Goal: Task Accomplishment & Management: Manage account settings

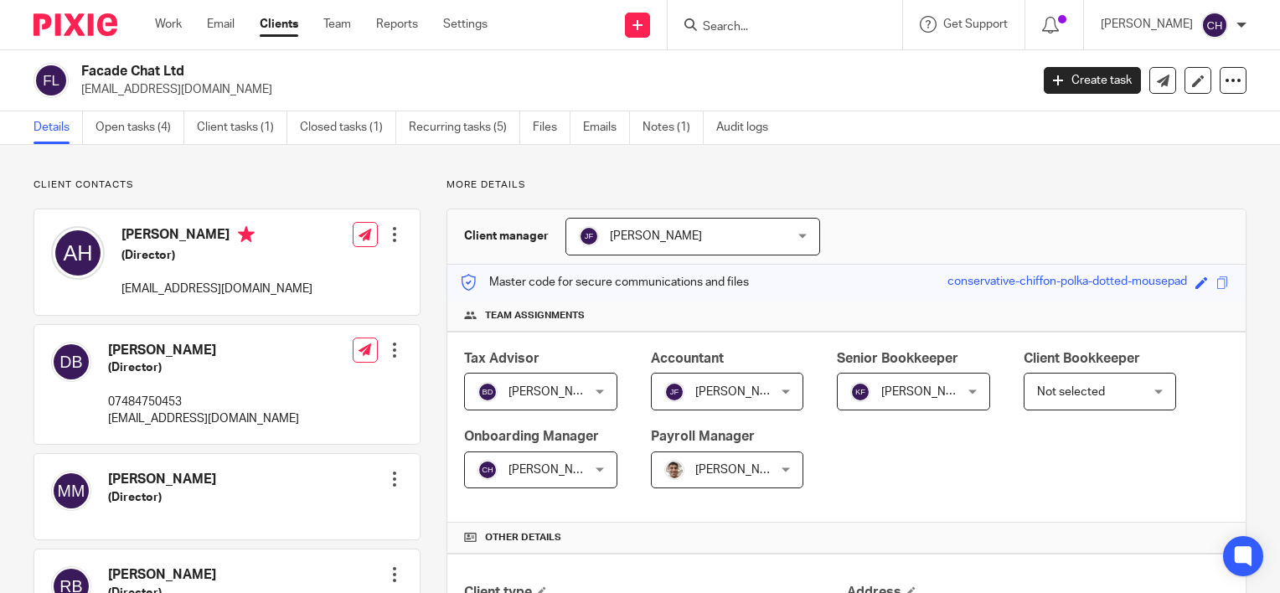
scroll to position [709, 0]
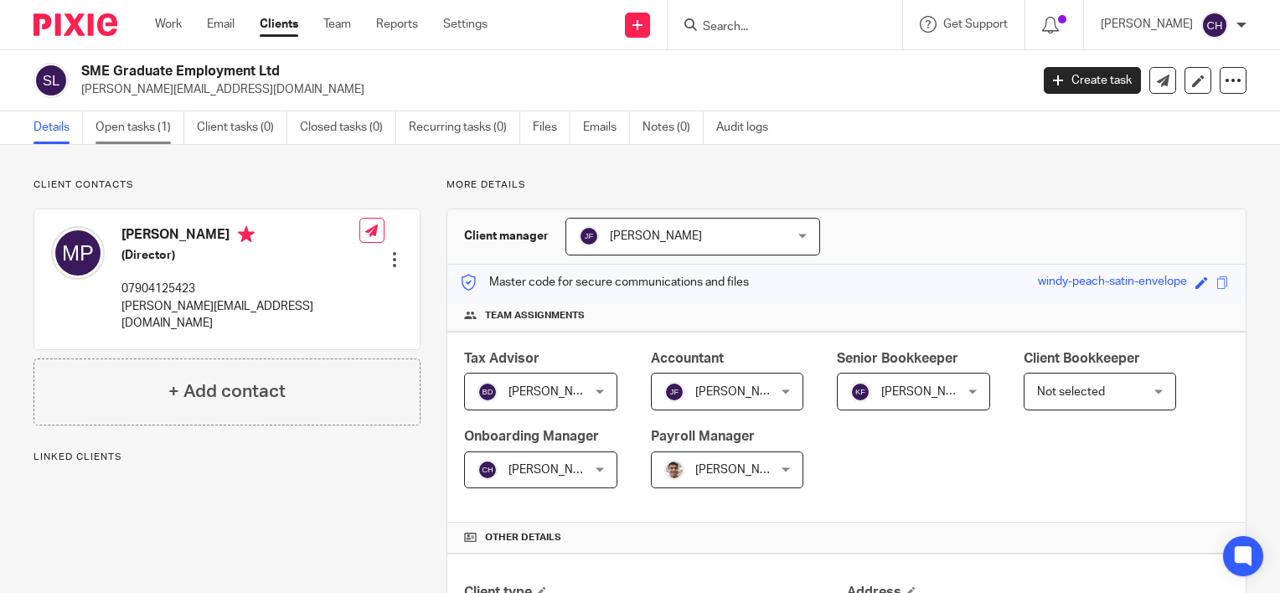
click at [97, 130] on link "Open tasks (1)" at bounding box center [140, 127] width 89 height 33
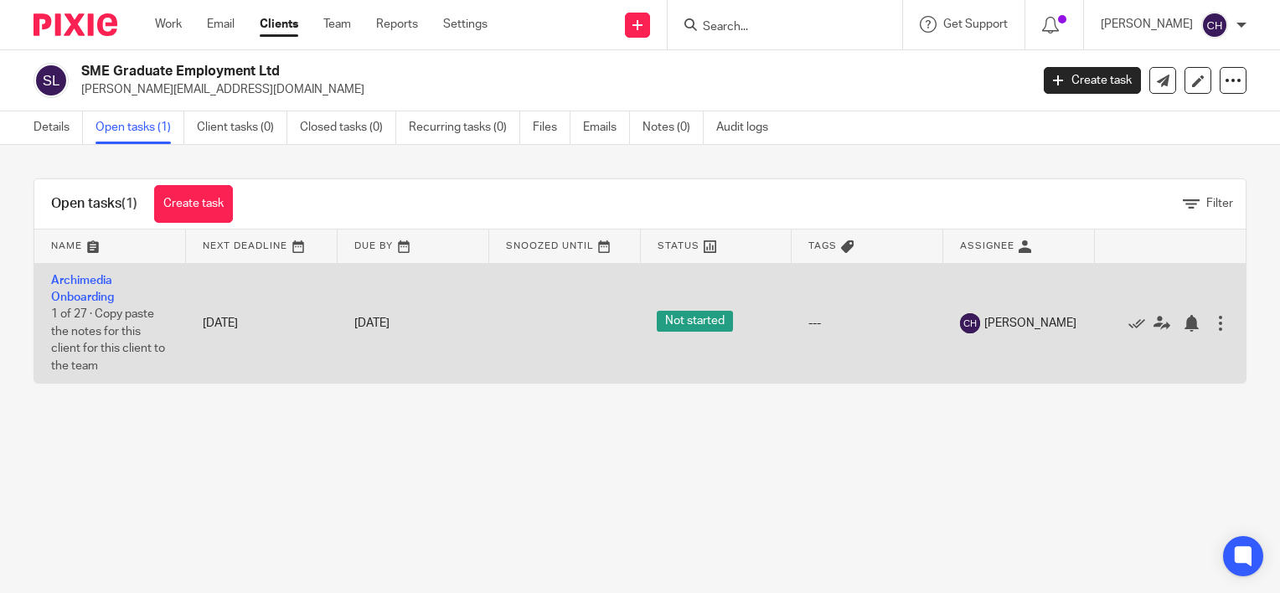
click at [96, 289] on td "Archimedia Onboarding 1 of 27 · Copy paste the notes for this client for this c…" at bounding box center [110, 323] width 152 height 120
click at [97, 301] on link "Archimedia Onboarding" at bounding box center [82, 289] width 63 height 28
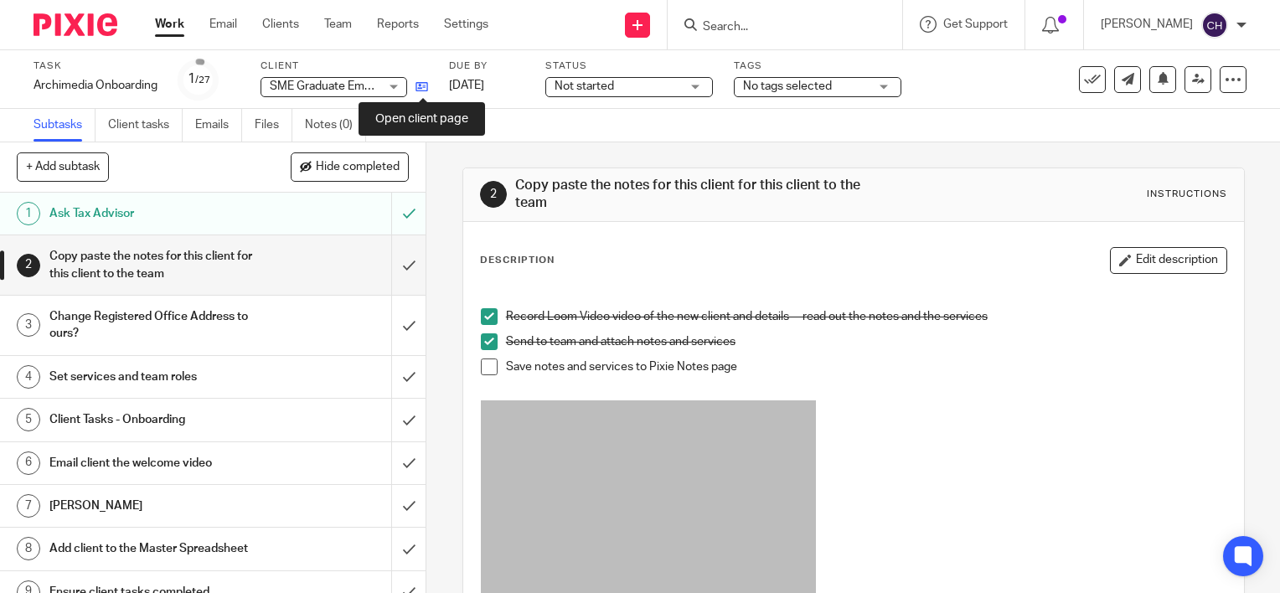
click at [421, 82] on icon at bounding box center [422, 86] width 13 height 13
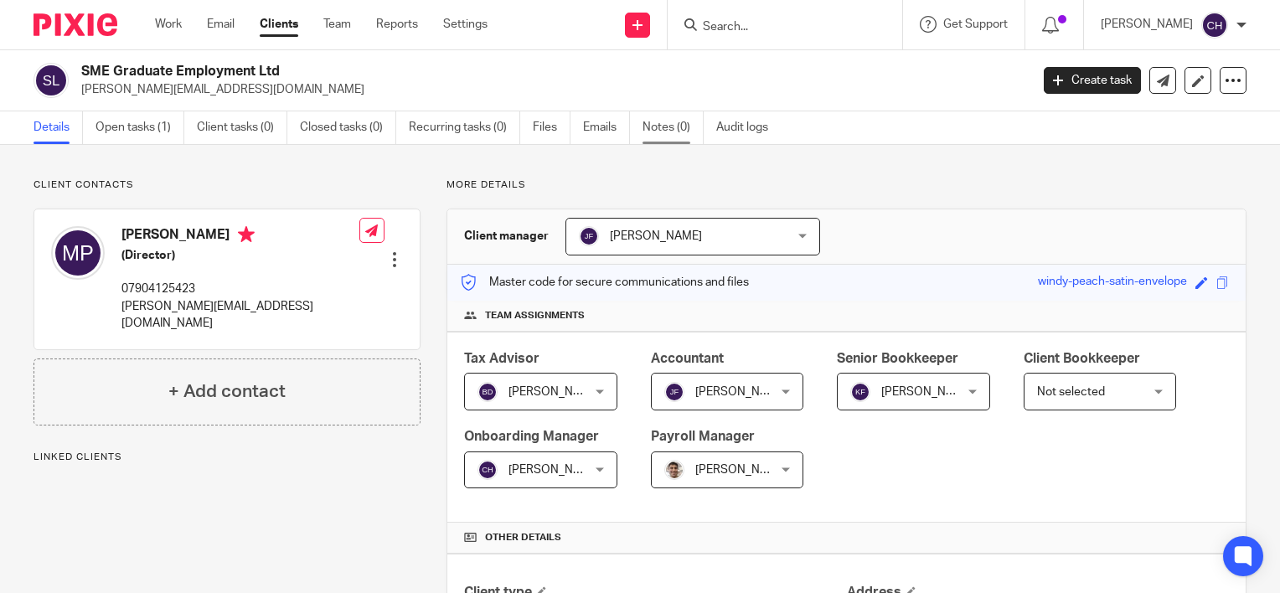
click at [679, 128] on link "Notes (0)" at bounding box center [673, 127] width 61 height 33
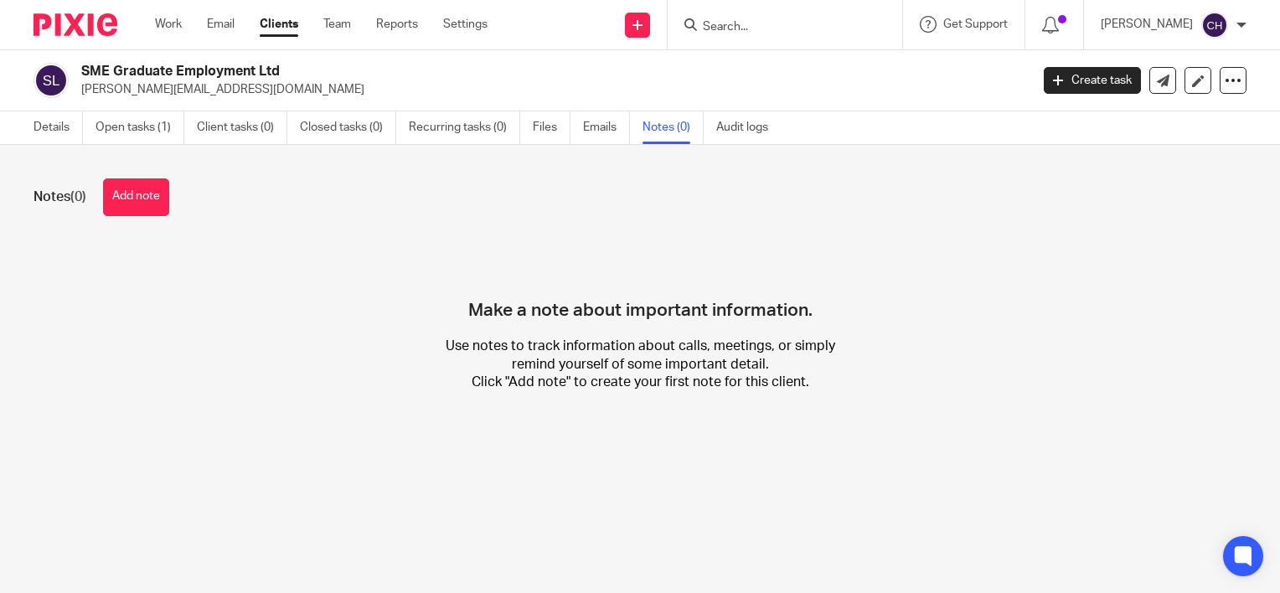
click at [509, 281] on h4 "Make a note about important information." at bounding box center [640, 281] width 344 height 80
click at [126, 204] on button "Add note" at bounding box center [136, 197] width 66 height 38
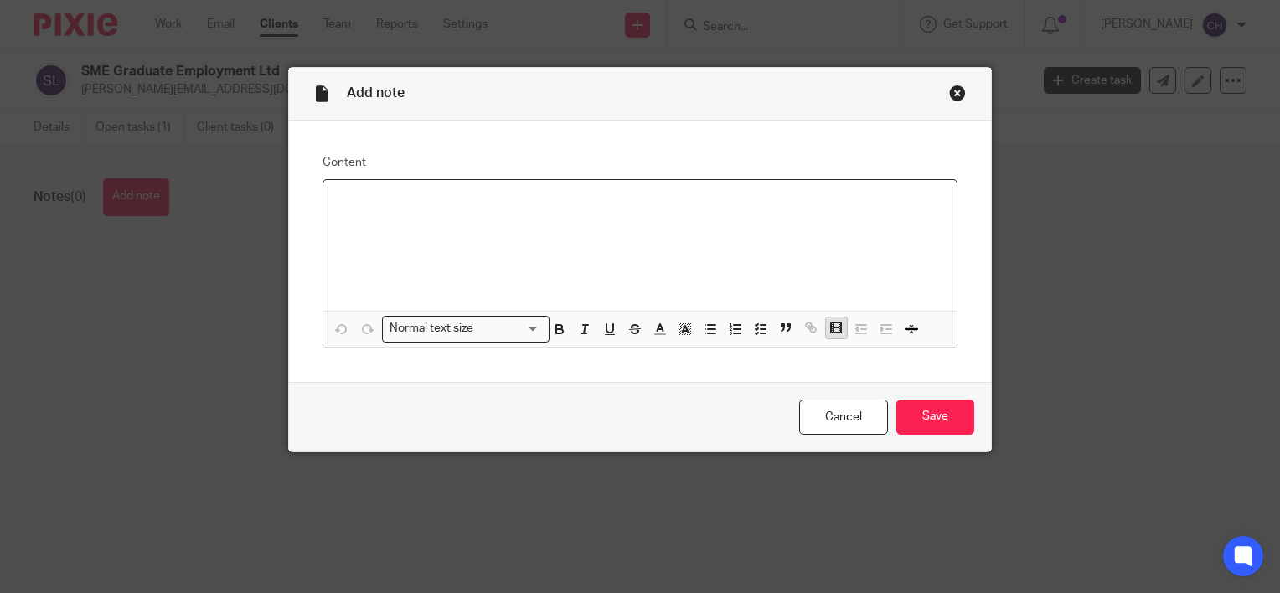
click at [839, 325] on rect "button" at bounding box center [840, 324] width 3 height 1
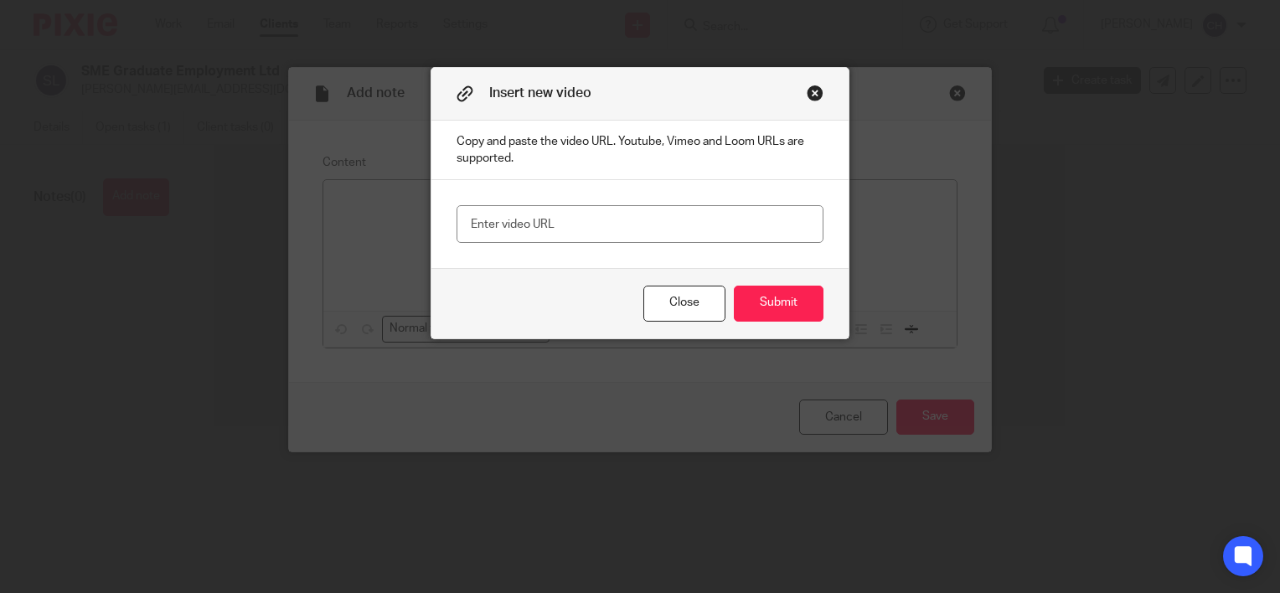
click at [811, 94] on button "Close modal" at bounding box center [815, 93] width 17 height 17
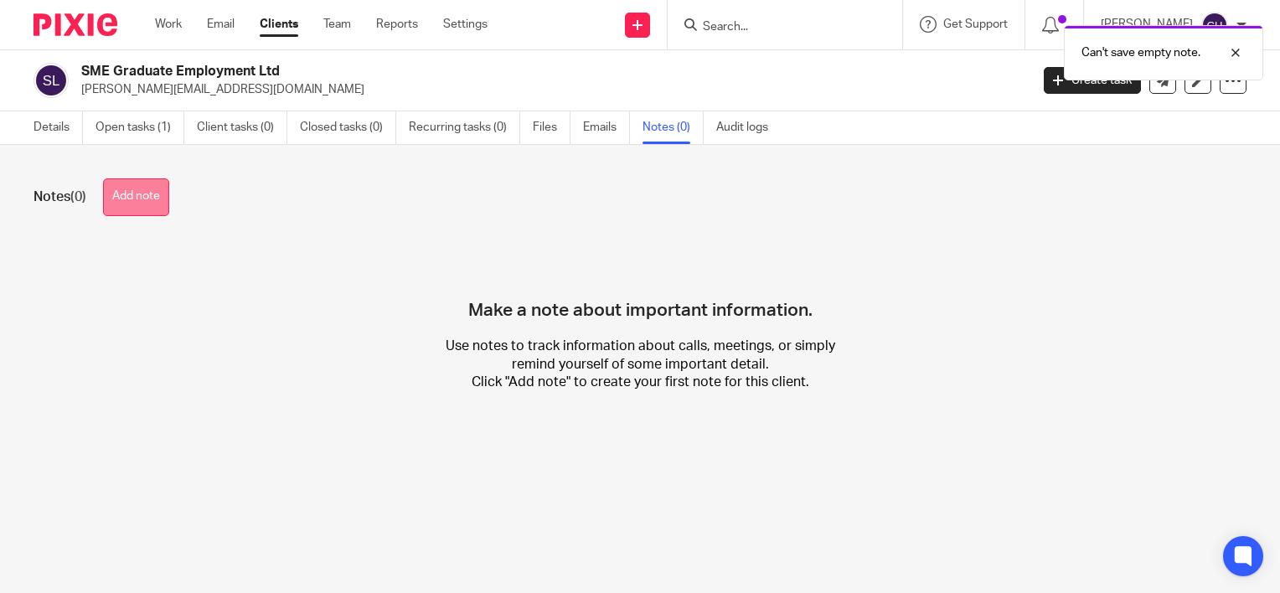
click at [138, 194] on button "Add note" at bounding box center [136, 197] width 66 height 38
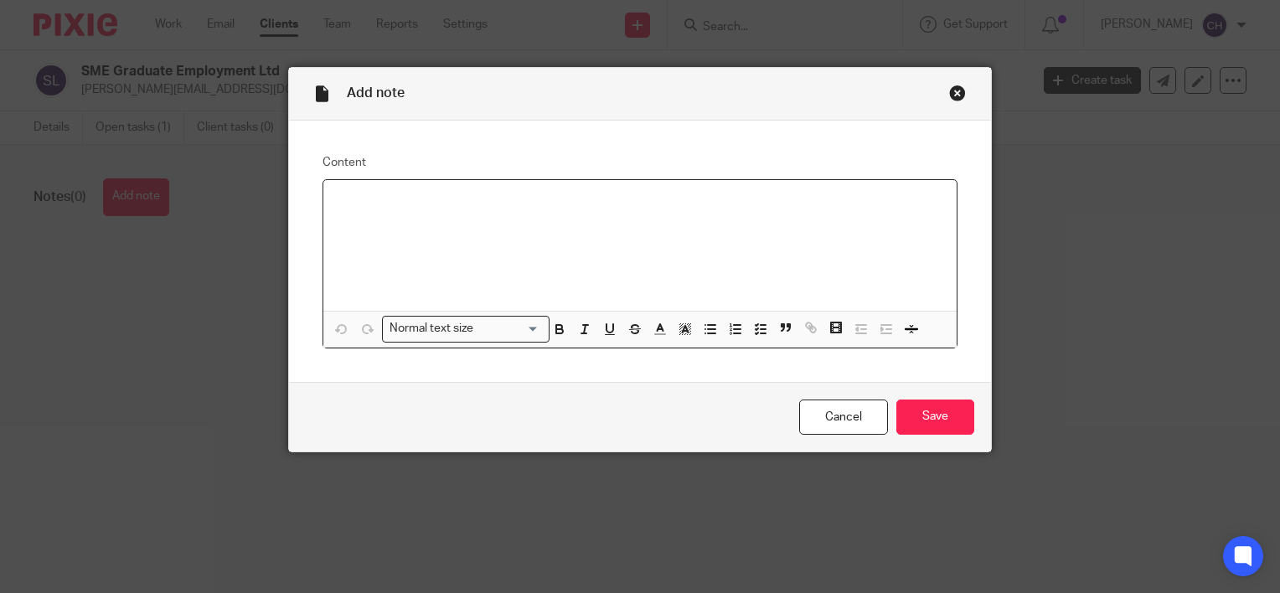
click at [450, 204] on p at bounding box center [640, 202] width 607 height 17
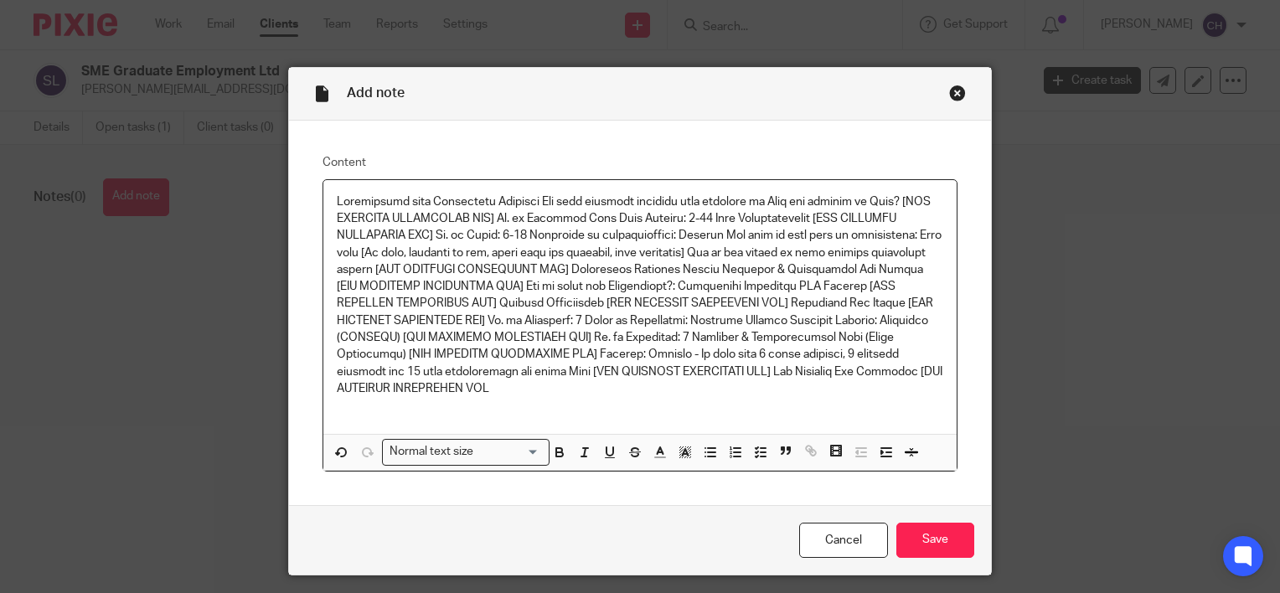
click at [553, 198] on p at bounding box center [640, 296] width 607 height 204
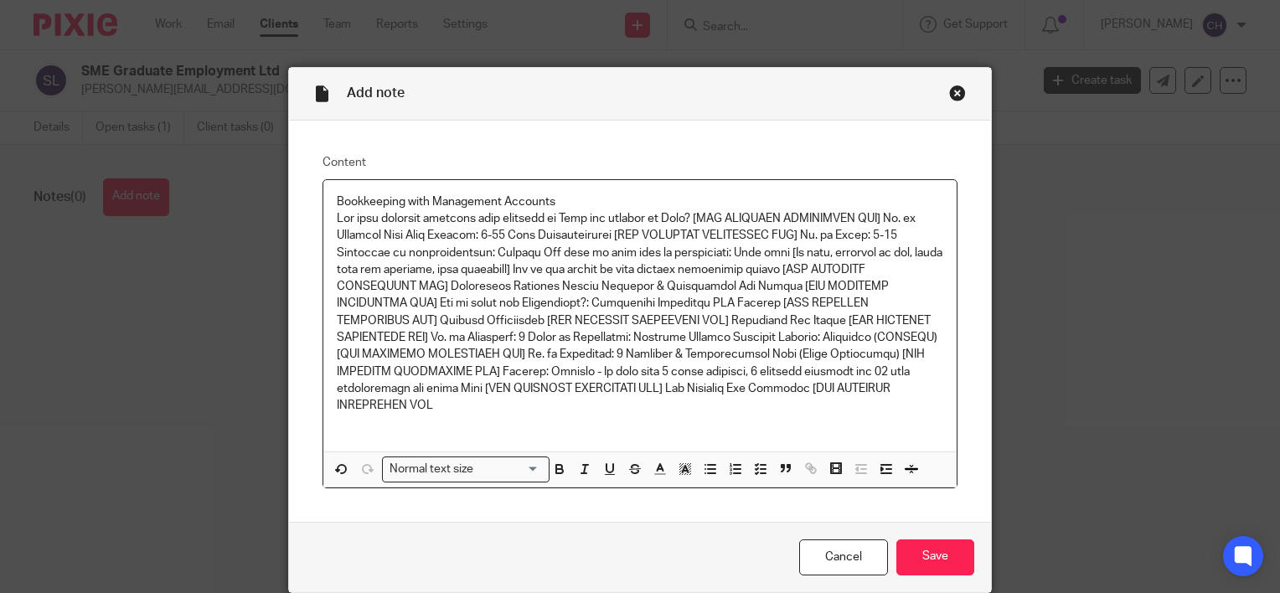
click at [915, 211] on p at bounding box center [640, 312] width 607 height 204
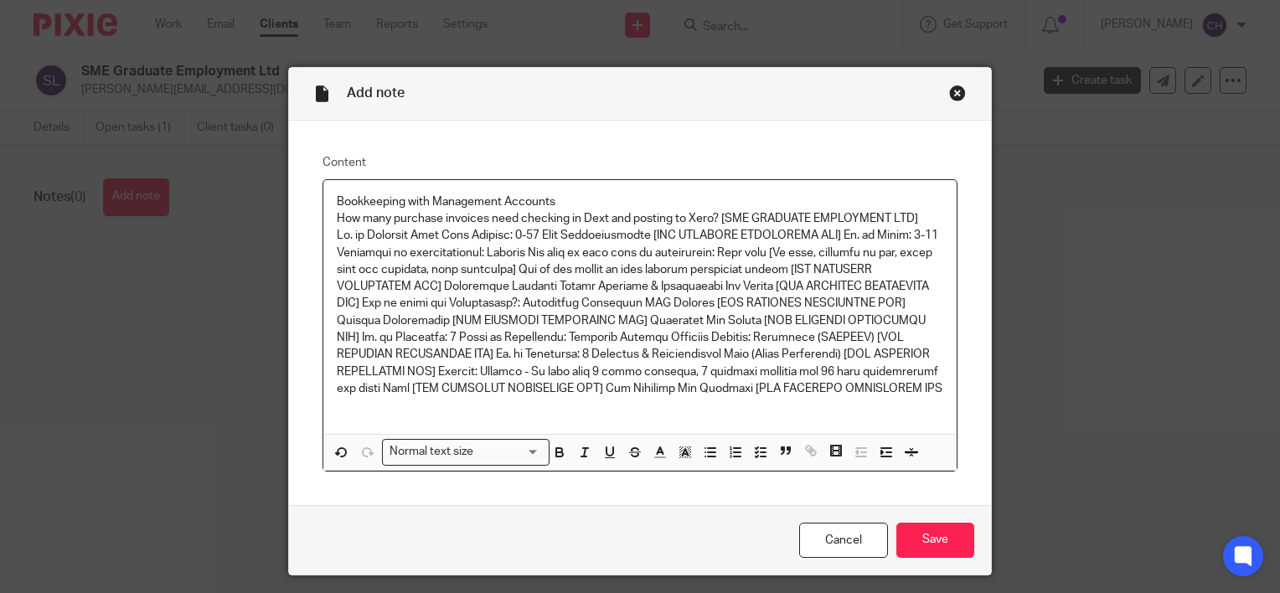
click at [844, 235] on p at bounding box center [640, 312] width 607 height 170
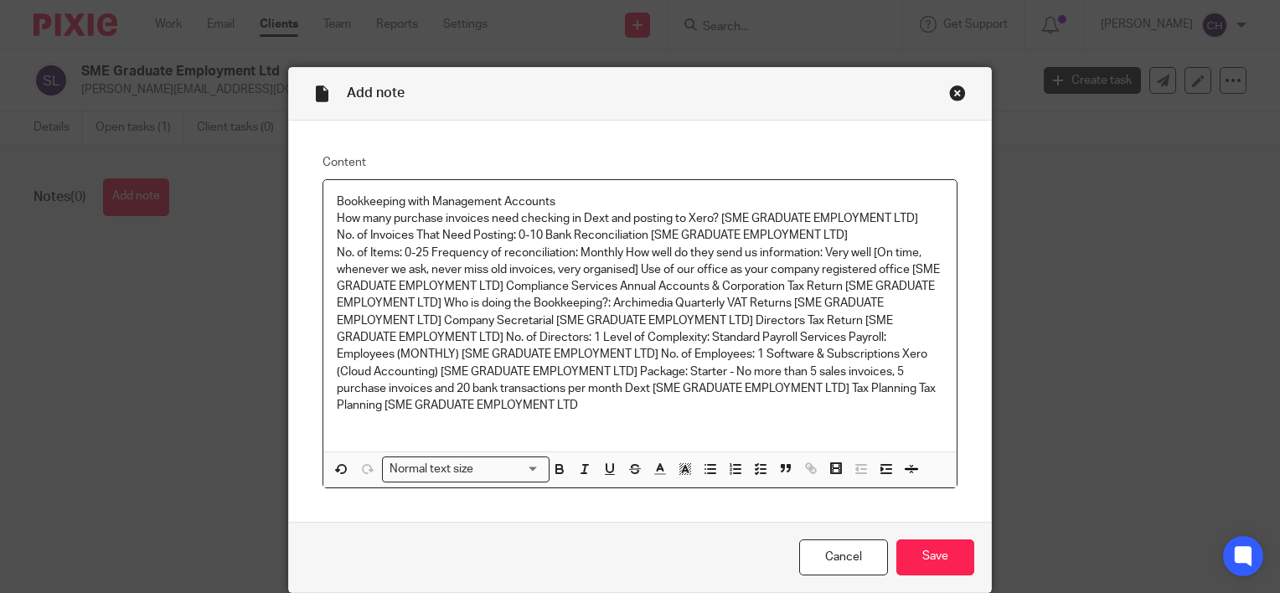
click at [638, 266] on p "No. of Items: 0-25 Frequency of reconciliation: Monthly How well do they send u…" at bounding box center [640, 330] width 607 height 170
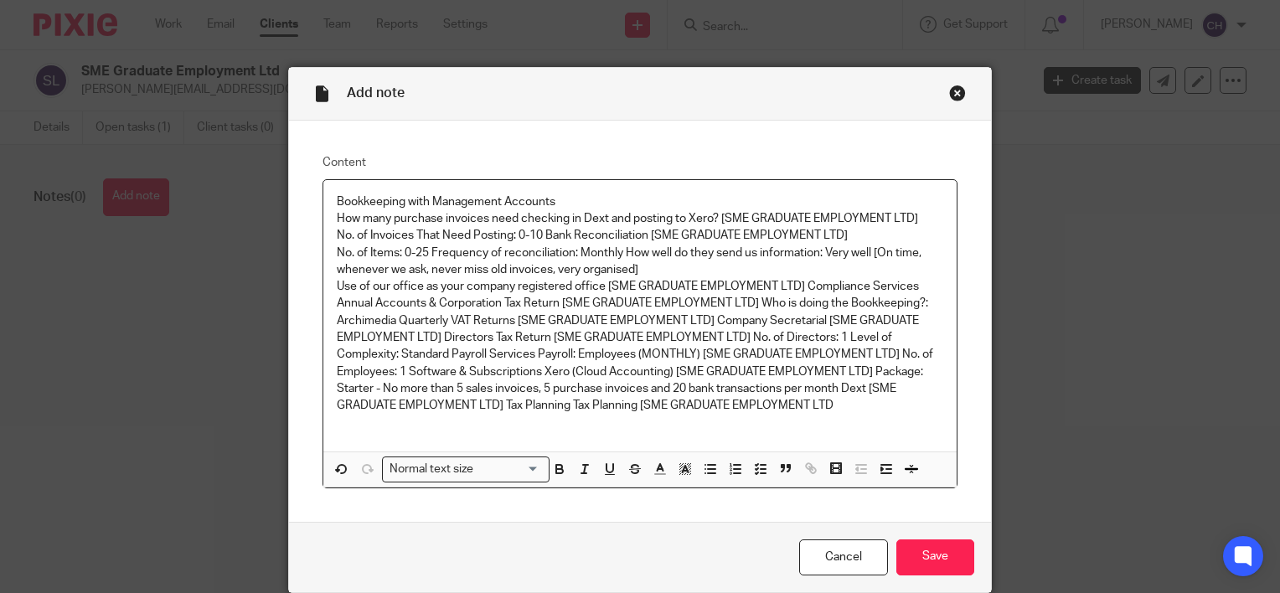
click at [801, 285] on p "Use of our office as your company registered office [SME GRADUATE EMPLOYMENT LT…" at bounding box center [640, 346] width 607 height 136
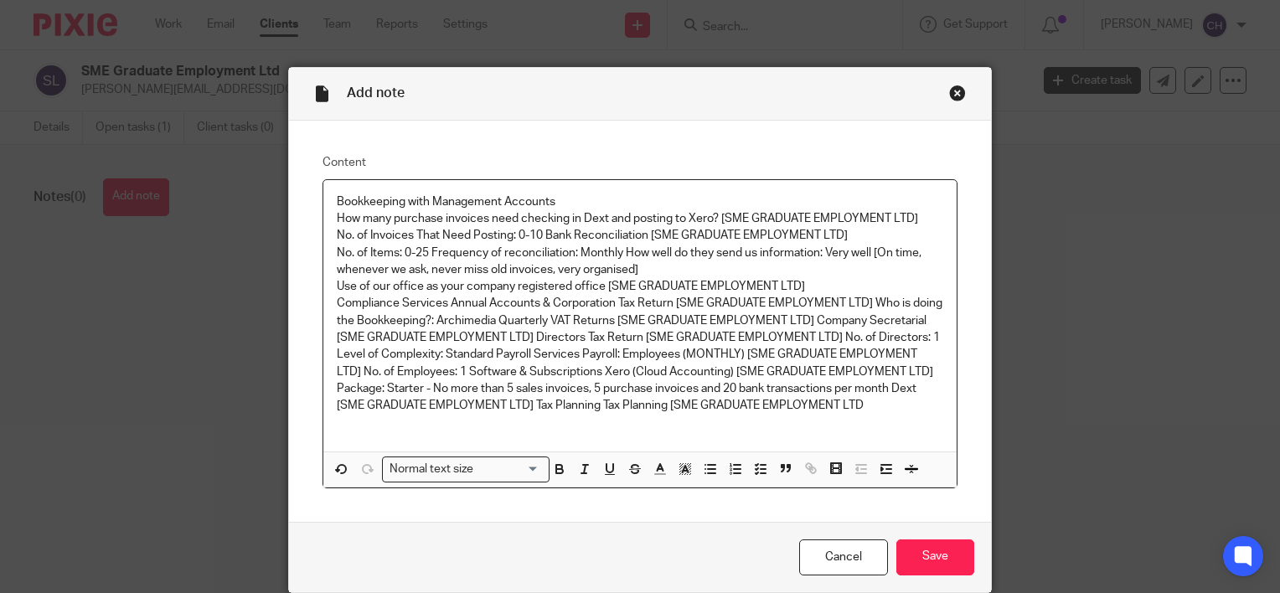
click at [871, 301] on p "Compliance Services Annual Accounts & Corporation Tax Return [SME GRADUATE EMPL…" at bounding box center [640, 354] width 607 height 119
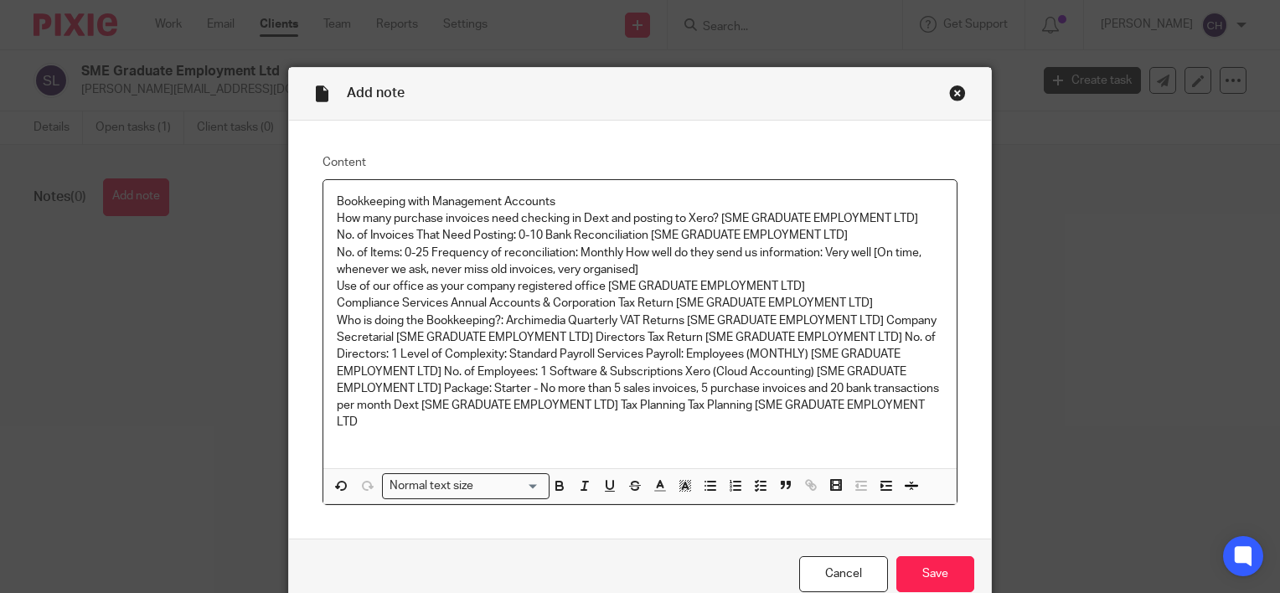
click at [884, 317] on p "Who is doing the Bookkeeping?: Archimedia Quarterly VAT Returns [SME GRADUATE E…" at bounding box center [640, 371] width 607 height 119
click at [640, 338] on p "Company Secretarial [SME GRADUATE EMPLOYMENT LTD] Directors Tax Return [SME GRA…" at bounding box center [640, 380] width 607 height 102
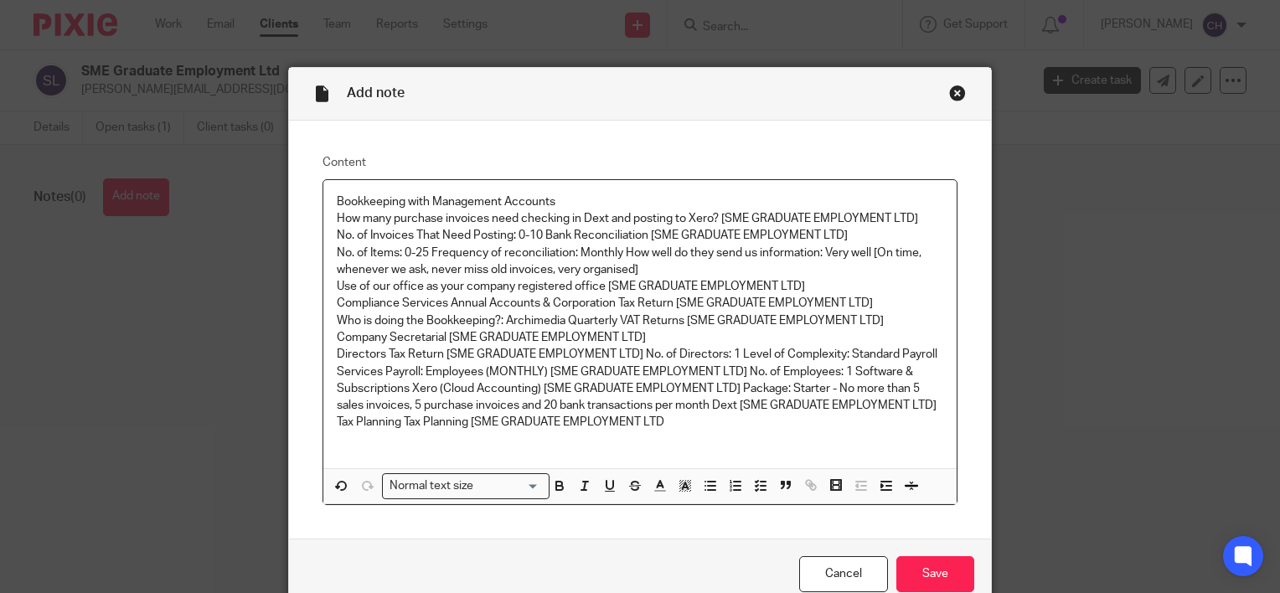
click at [643, 359] on p "Directors Tax Return [SME GRADUATE EMPLOYMENT LTD] No. of Directors: 1 Level of…" at bounding box center [640, 388] width 607 height 85
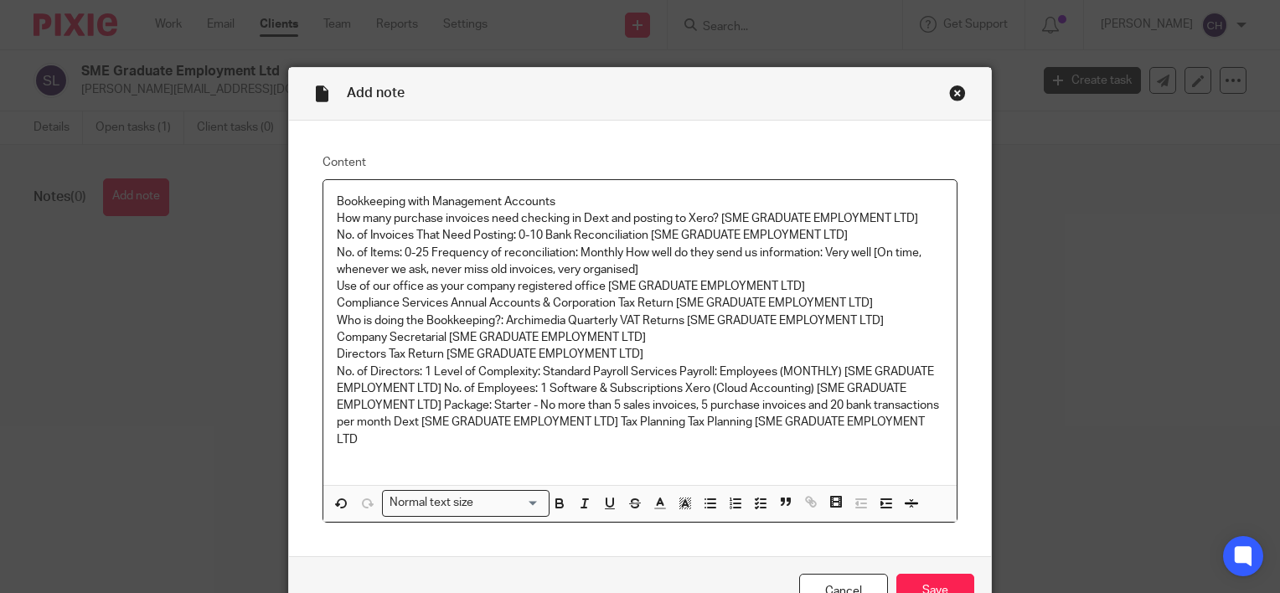
click at [434, 388] on p "No. of Directors: 1 Level of Complexity: Standard Payroll Services Payroll: Emp…" at bounding box center [640, 406] width 607 height 85
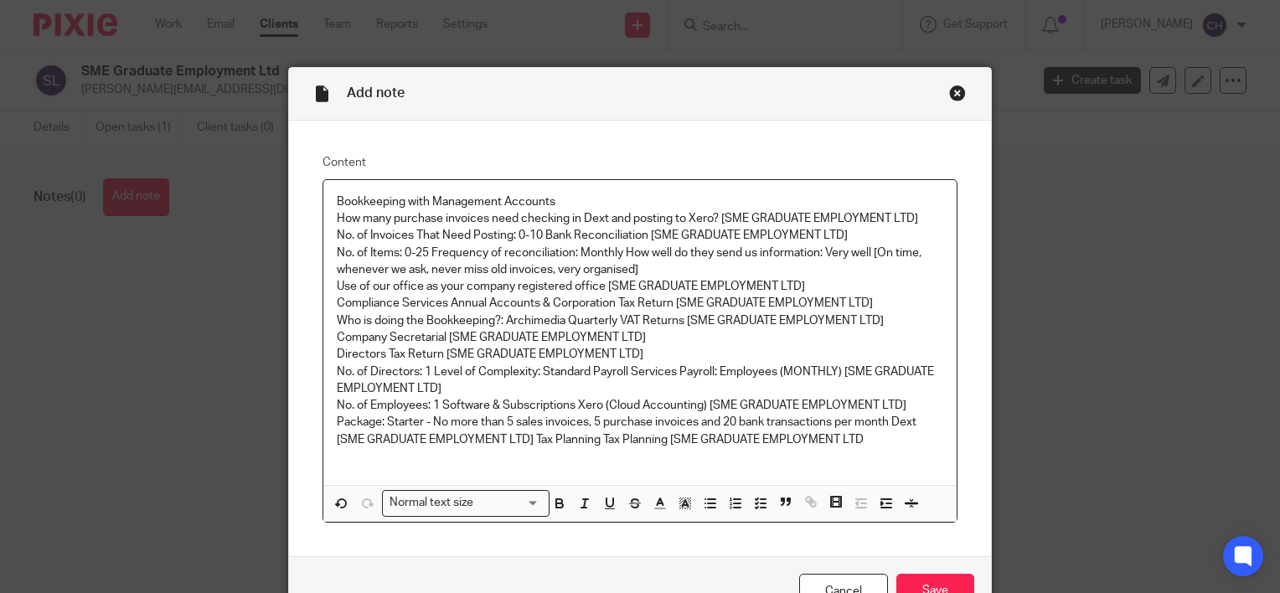
click at [910, 402] on p "No. of Employees: 1 Software & Subscriptions Xero (Cloud Accounting) [SME GRADU…" at bounding box center [640, 422] width 607 height 51
click at [526, 443] on p "Package: Starter - No more than 5 sales invoices, 5 purchase invoices and 20 ba…" at bounding box center [640, 431] width 607 height 34
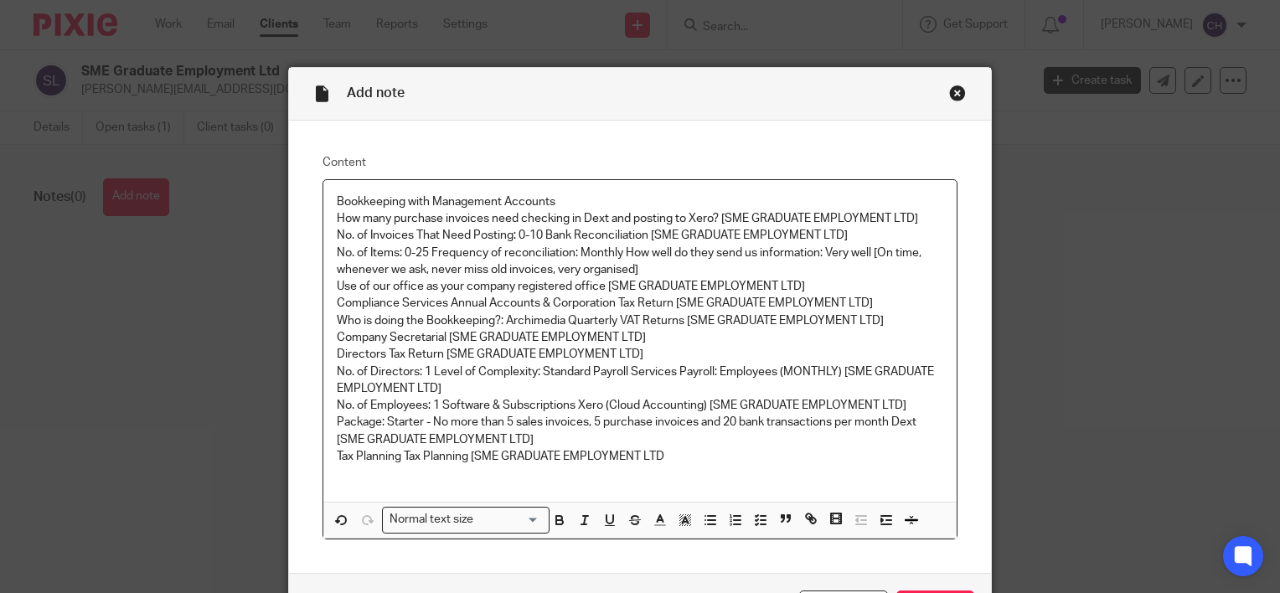
drag, startPoint x: 667, startPoint y: 456, endPoint x: 402, endPoint y: 463, distance: 264.8
click at [402, 463] on p "Tax Planning Tax Planning [SME GRADUATE EMPLOYMENT LTD" at bounding box center [640, 456] width 607 height 17
click at [534, 431] on p "Package: Starter - No more than 5 sales invoices, 5 purchase invoices and 20 ba…" at bounding box center [640, 431] width 607 height 34
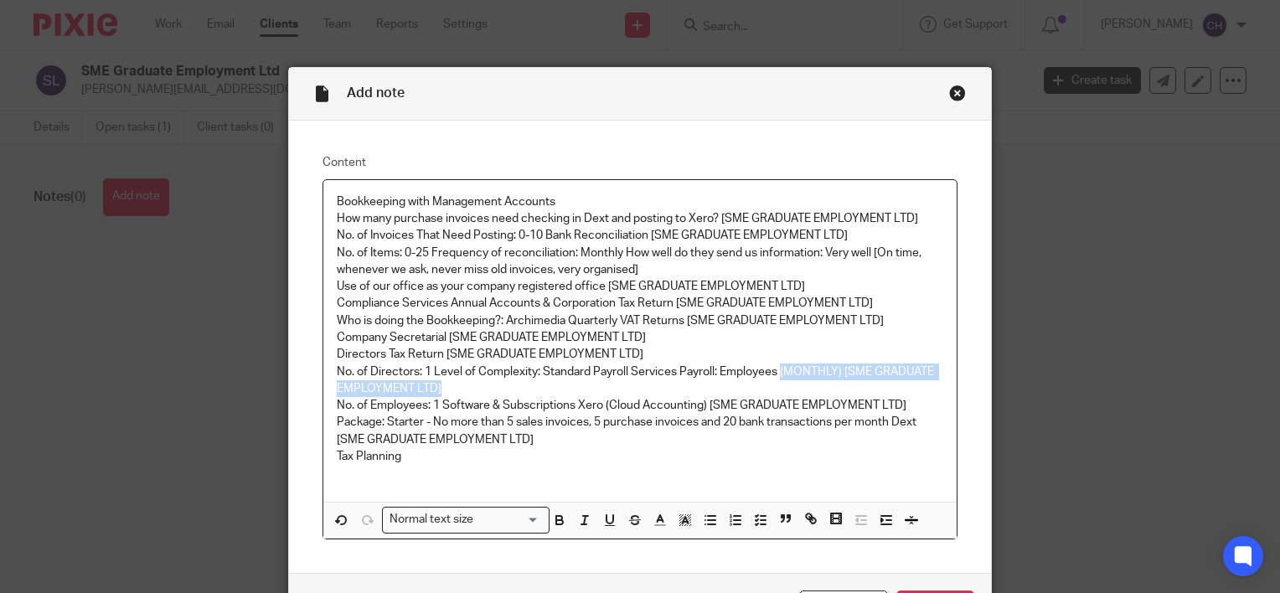
drag, startPoint x: 447, startPoint y: 388, endPoint x: 774, endPoint y: 372, distance: 327.1
click at [774, 372] on p "No. of Directors: 1 Level of Complexity: Standard Payroll Services Payroll: Emp…" at bounding box center [640, 381] width 607 height 34
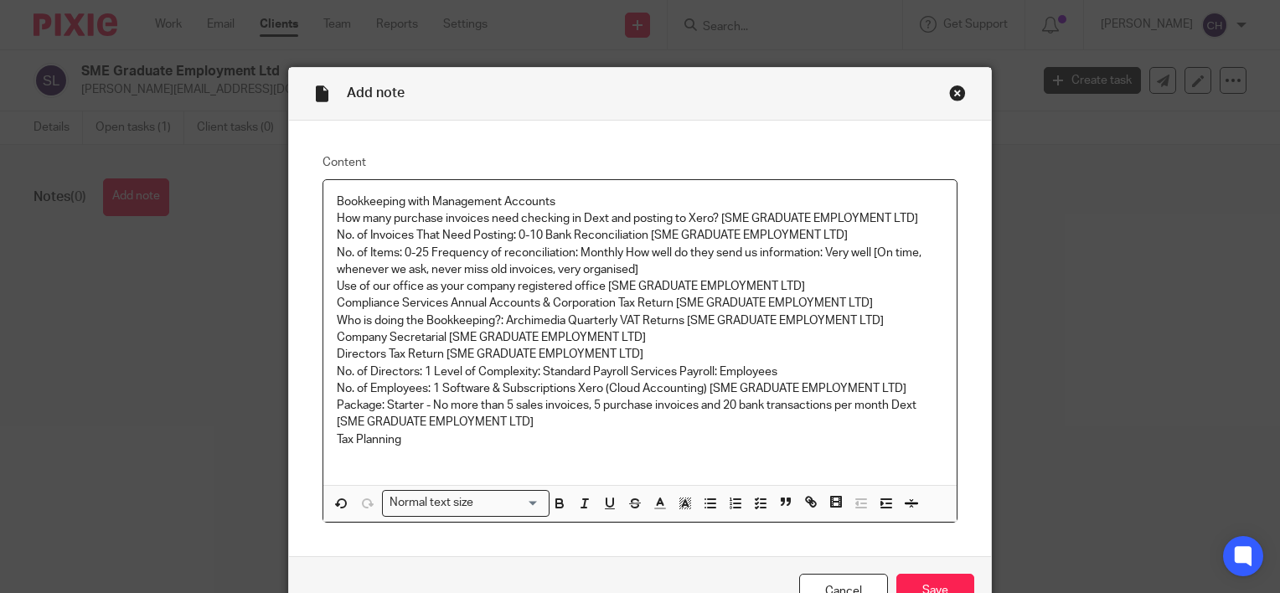
drag, startPoint x: 645, startPoint y: 357, endPoint x: 440, endPoint y: 348, distance: 205.4
click at [440, 348] on p "Directors Tax Return [SME GRADUATE EMPLOYMENT LTD]" at bounding box center [640, 354] width 607 height 17
drag, startPoint x: 660, startPoint y: 334, endPoint x: 440, endPoint y: 343, distance: 220.5
click at [440, 343] on p "Company Secretarial [SME GRADUATE EMPLOYMENT LTD]" at bounding box center [640, 337] width 607 height 17
drag, startPoint x: 870, startPoint y: 316, endPoint x: 681, endPoint y: 318, distance: 189.3
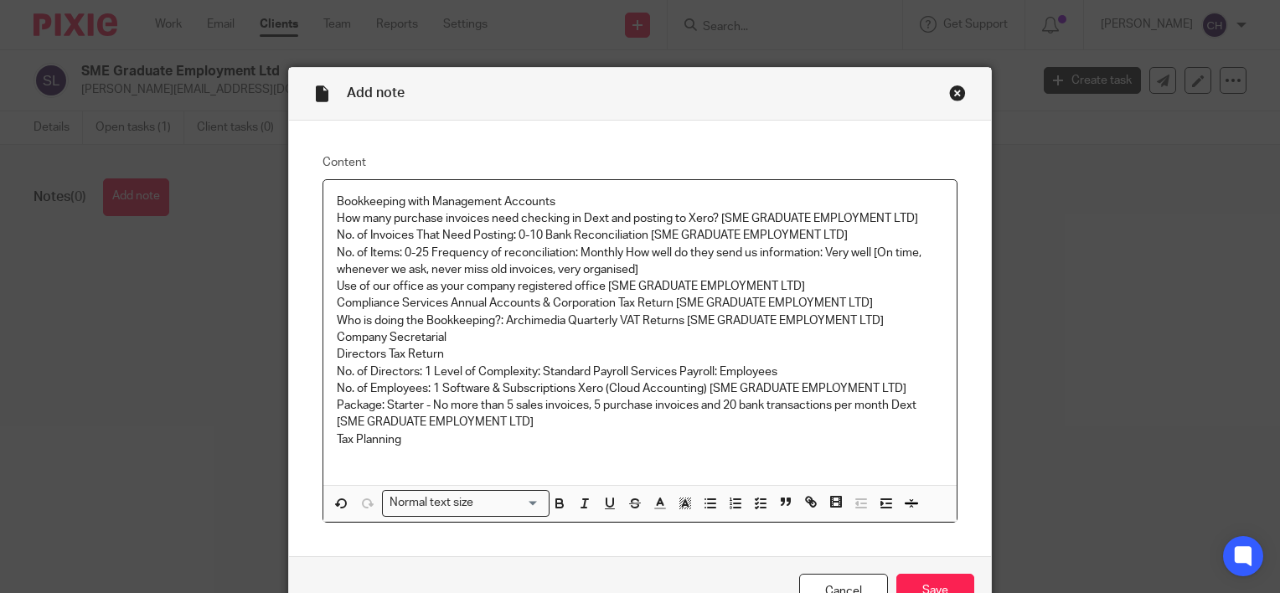
click at [681, 318] on p "Who is doing the Bookkeeping?: Archimedia Quarterly VAT Returns [SME GRADUATE E…" at bounding box center [640, 320] width 607 height 17
drag, startPoint x: 872, startPoint y: 300, endPoint x: 670, endPoint y: 308, distance: 202.1
click at [670, 308] on p "Compliance Services Annual Accounts & Corporation Tax Return [SME GRADUATE EMPL…" at bounding box center [640, 303] width 607 height 17
drag, startPoint x: 805, startPoint y: 284, endPoint x: 602, endPoint y: 290, distance: 202.8
click at [602, 290] on p "Use of our office as your company registered office [SME GRADUATE EMPLOYMENT LT…" at bounding box center [640, 286] width 607 height 17
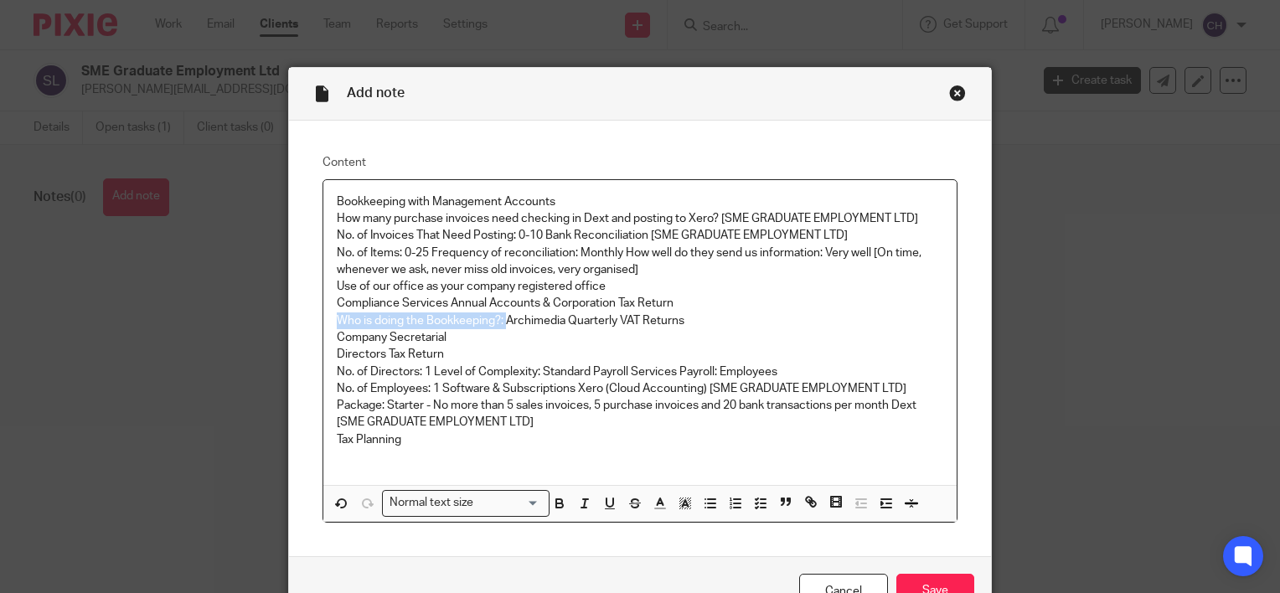
drag, startPoint x: 501, startPoint y: 317, endPoint x: 334, endPoint y: 319, distance: 166.7
click at [337, 319] on p "Who is doing the Bookkeeping?: Archimedia Quarterly VAT Returns" at bounding box center [640, 320] width 607 height 17
click at [390, 317] on p "Archimedia Quarterly VAT Returns" at bounding box center [640, 320] width 607 height 17
click at [565, 324] on p "Archimedia- Quarterly VAT Returns" at bounding box center [640, 320] width 607 height 17
drag, startPoint x: 566, startPoint y: 195, endPoint x: 276, endPoint y: 205, distance: 290.0
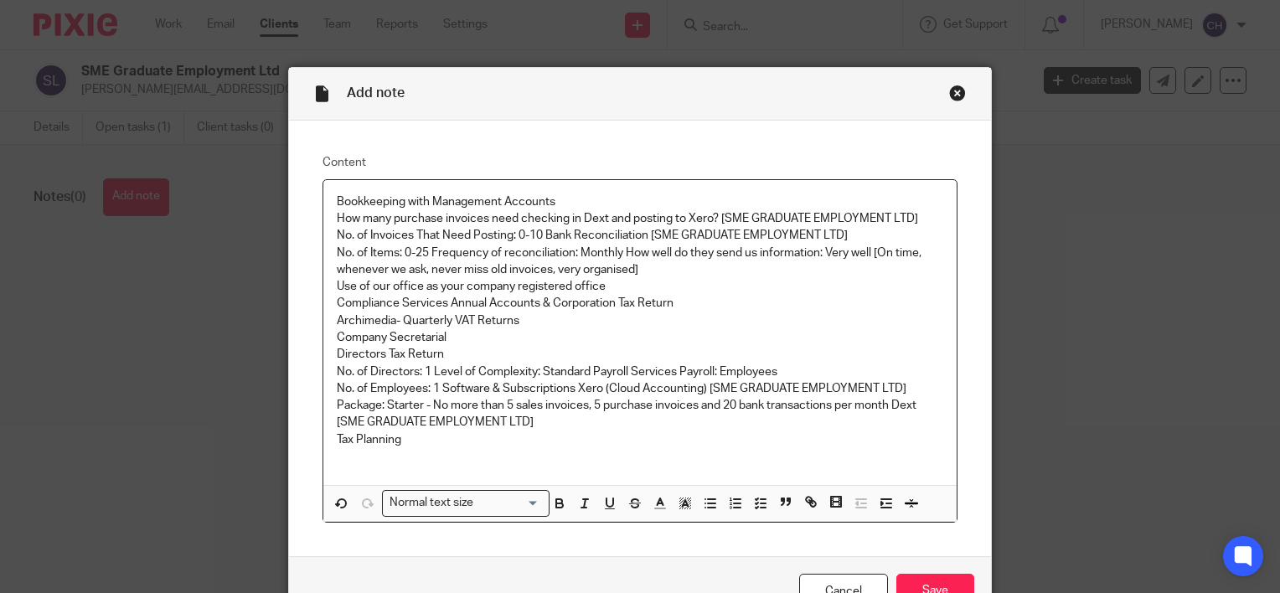
click at [276, 205] on div "Add note Content Bookkeeping with Management Accounts How many purchase invoice…" at bounding box center [640, 296] width 1280 height 593
click at [328, 210] on div "How many purchase invoices need checking in Dext and posting to Xero? [SME GRAD…" at bounding box center [639, 332] width 633 height 305
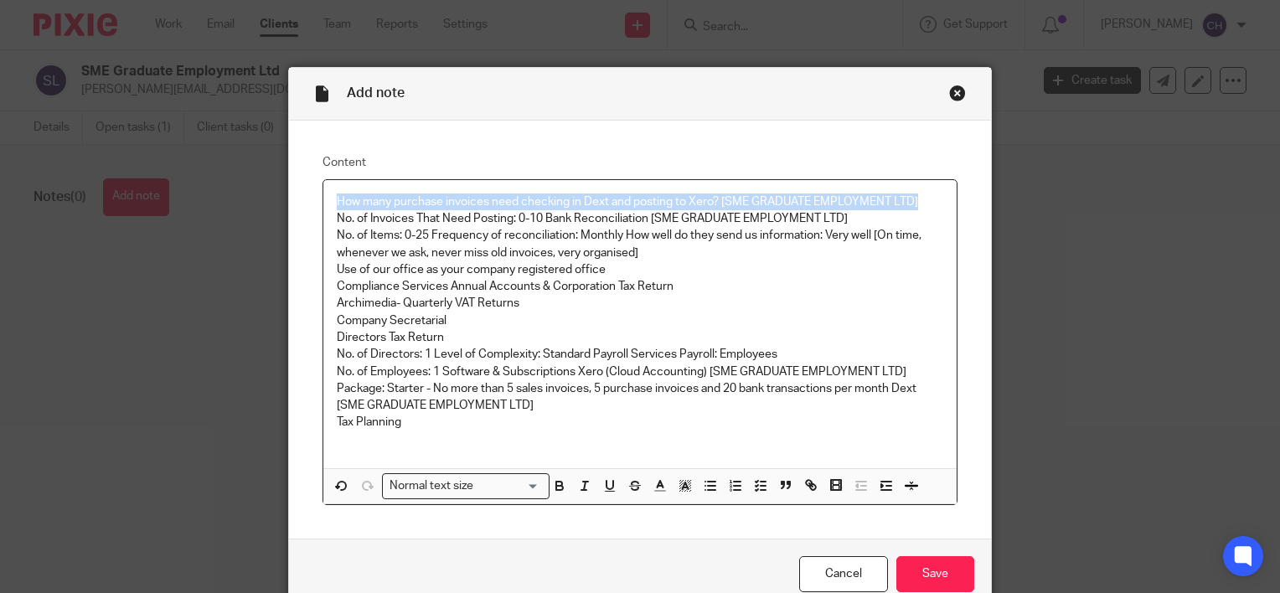
drag, startPoint x: 912, startPoint y: 201, endPoint x: 310, endPoint y: 204, distance: 602.3
click at [310, 204] on div "Content How many purchase invoices need checking in Dext and posting to Xero? […" at bounding box center [640, 330] width 702 height 419
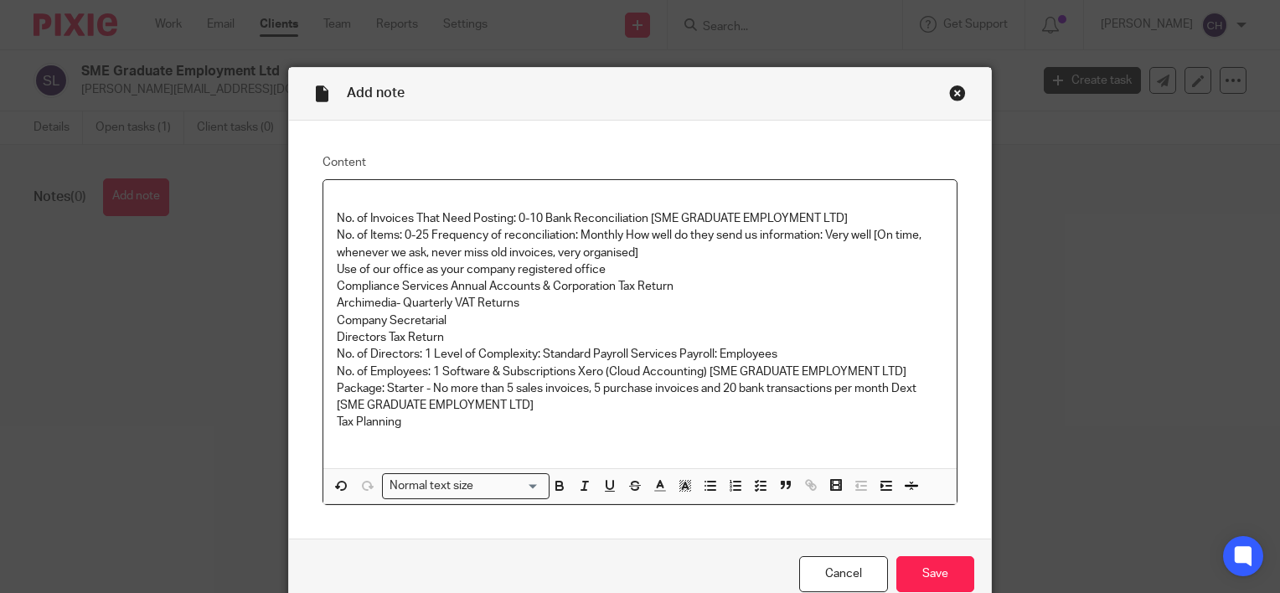
click at [953, 93] on div "Close this dialog window" at bounding box center [957, 93] width 17 height 17
